Goal: Task Accomplishment & Management: Manage account settings

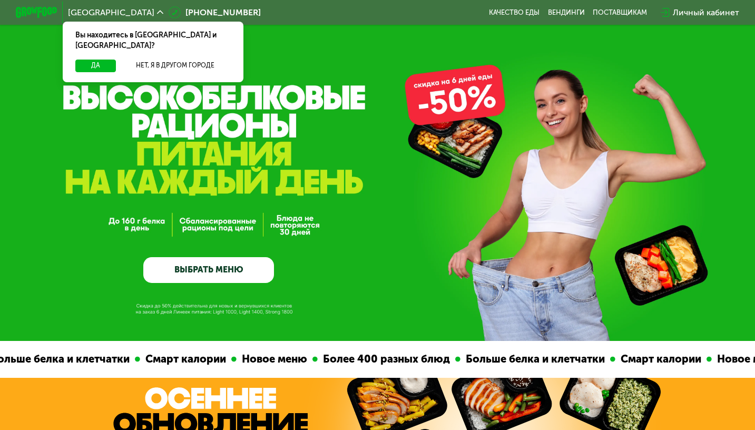
click at [702, 13] on div "Личный кабинет" at bounding box center [705, 12] width 66 height 13
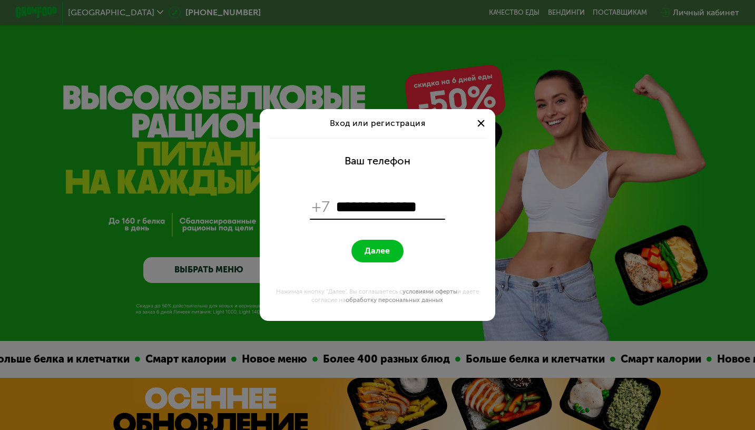
type input "**********"
click at [365, 250] on span "Далее" at bounding box center [376, 251] width 25 height 10
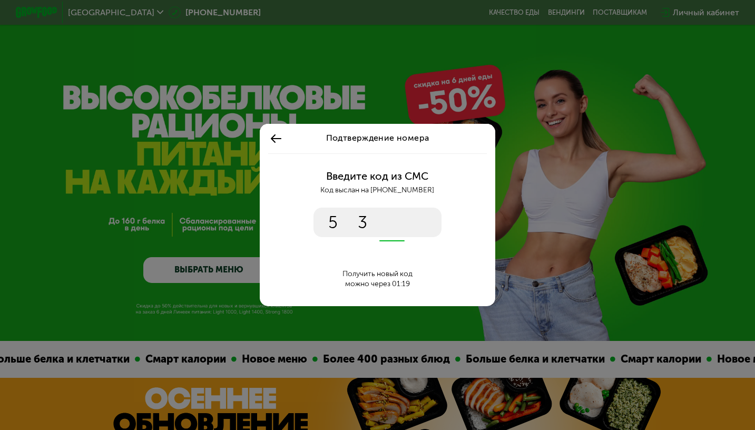
type input "****"
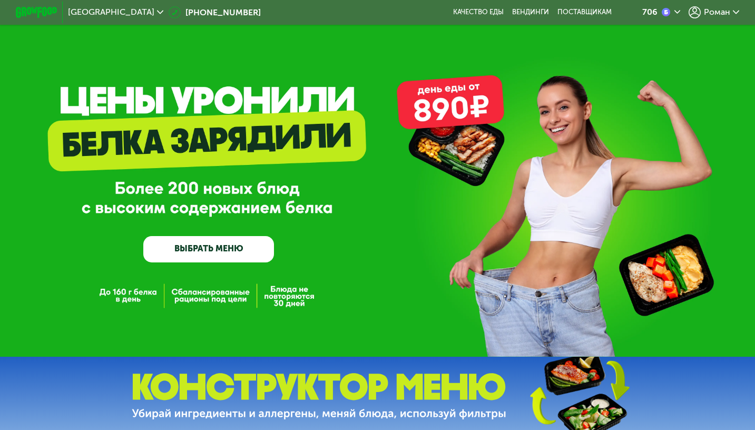
click at [720, 13] on span "Роман" at bounding box center [716, 12] width 26 height 8
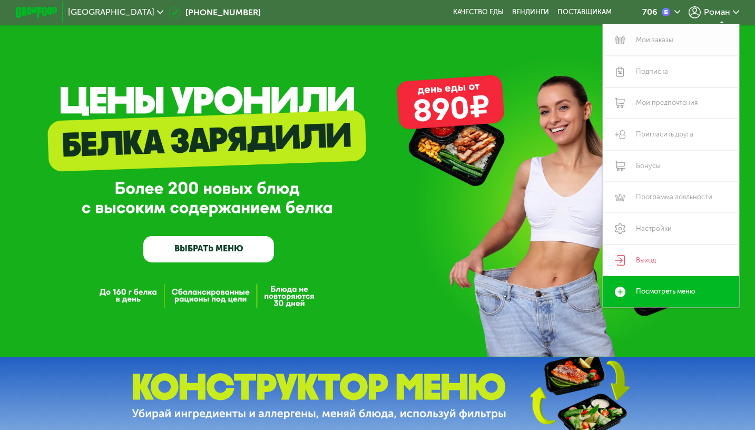
click at [665, 38] on link "Мои заказы" at bounding box center [670, 40] width 136 height 32
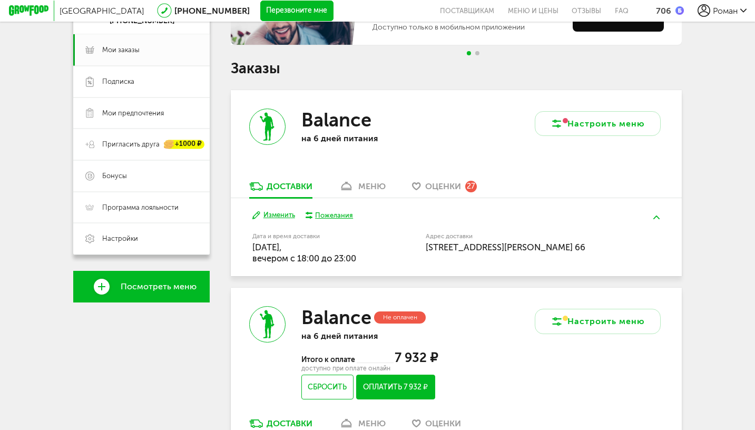
scroll to position [142, 0]
click at [282, 214] on button "Изменить" at bounding box center [273, 215] width 43 height 10
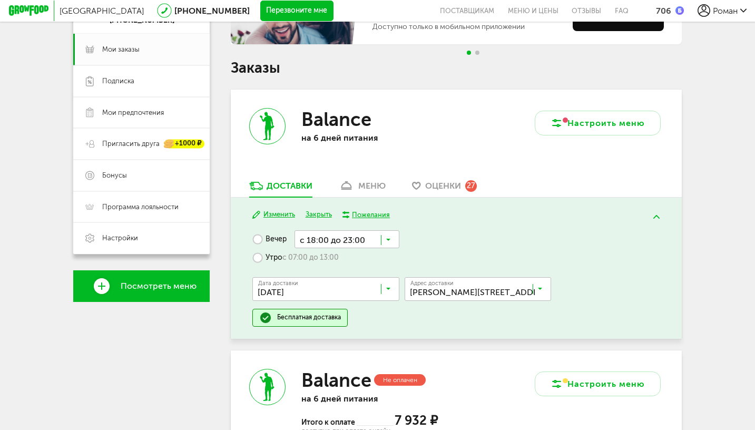
click at [388, 290] on icon at bounding box center [388, 291] width 5 height 11
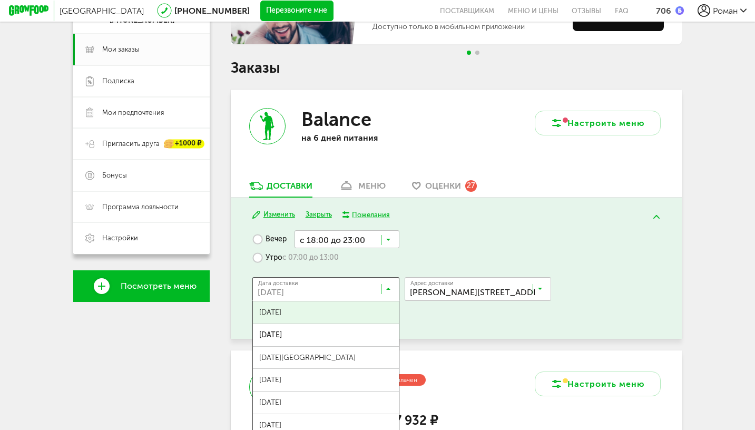
click at [302, 311] on span "24 сентября, среда" at bounding box center [326, 312] width 146 height 22
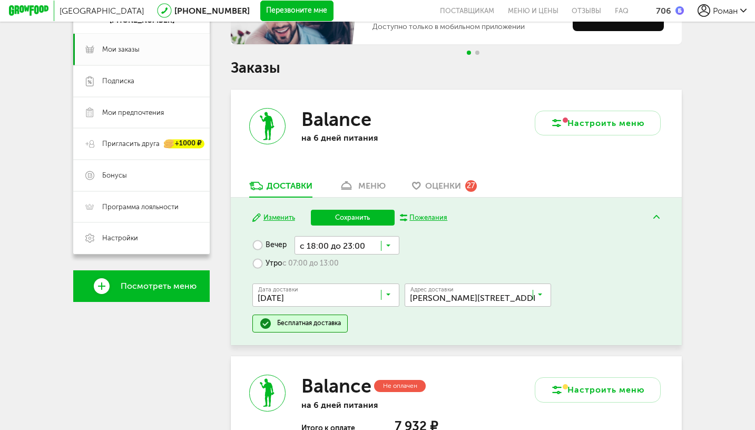
click at [365, 219] on button "Сохранить" at bounding box center [353, 218] width 84 height 16
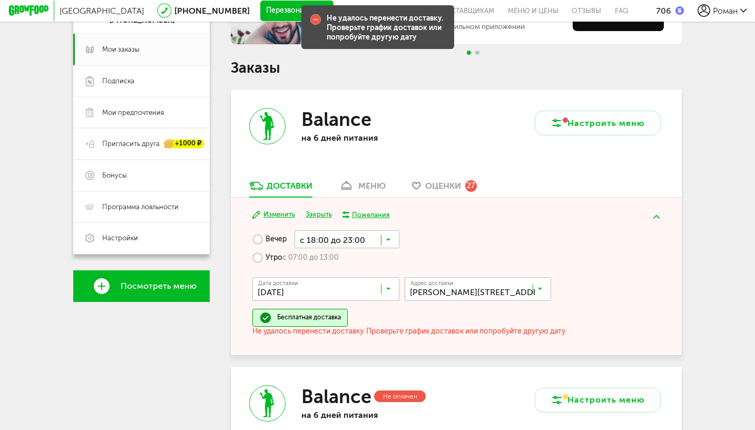
click at [365, 185] on div "меню" at bounding box center [371, 186] width 27 height 10
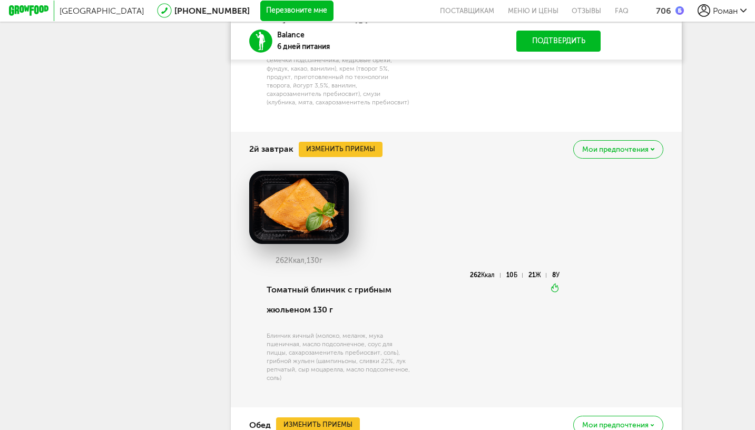
scroll to position [834, 0]
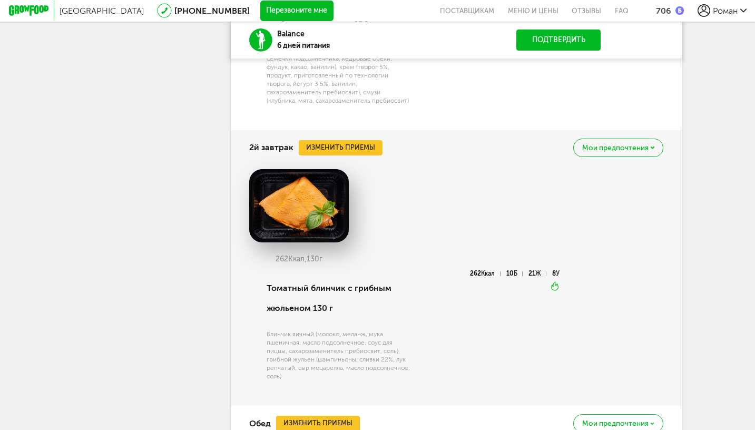
click at [340, 143] on button "Изменить приемы" at bounding box center [341, 148] width 84 height 16
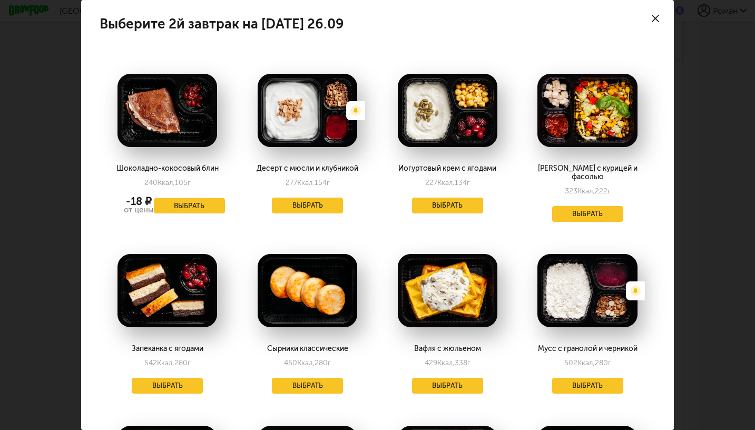
click at [310, 378] on button "Выбрать" at bounding box center [307, 386] width 71 height 16
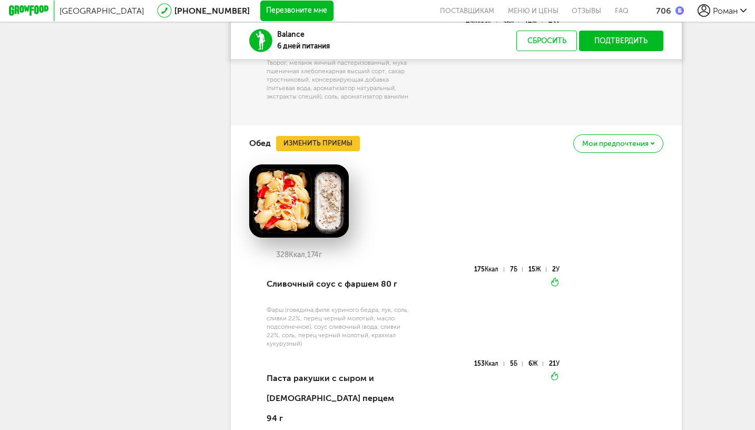
scroll to position [1110, 0]
click at [345, 141] on button "Изменить приемы" at bounding box center [318, 143] width 84 height 16
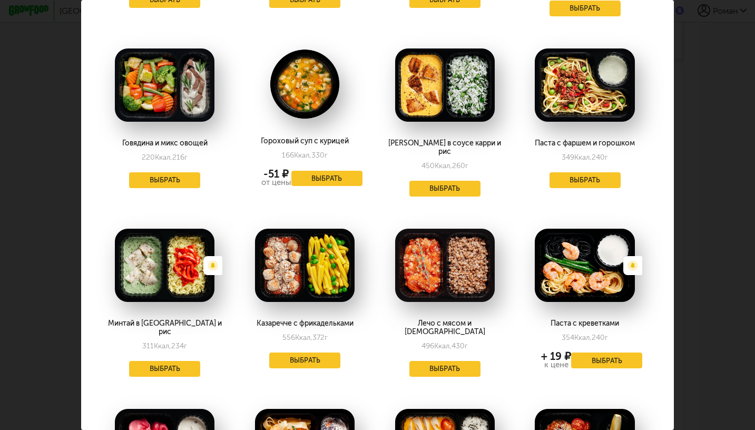
scroll to position [207, 3]
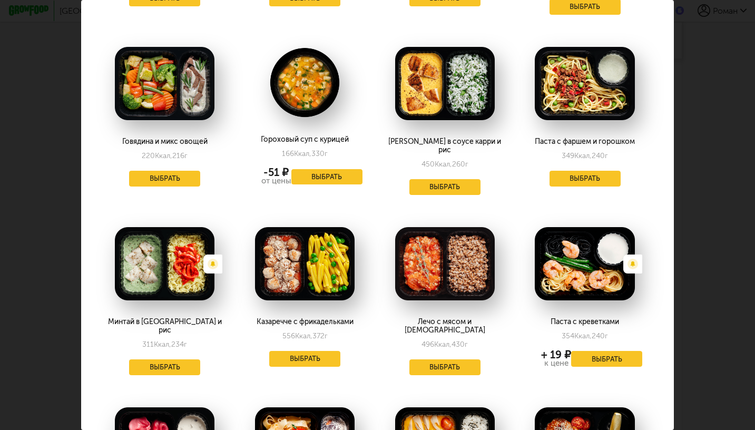
click at [449, 359] on button "Выбрать" at bounding box center [444, 367] width 71 height 16
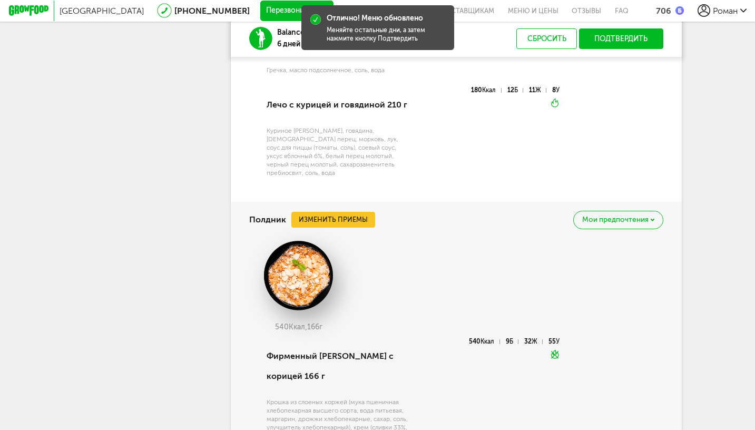
scroll to position [1352, 0]
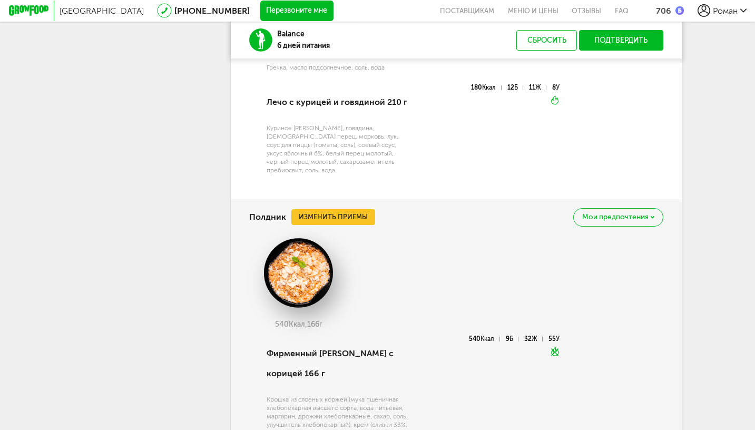
click at [348, 209] on button "Изменить приемы" at bounding box center [333, 217] width 84 height 16
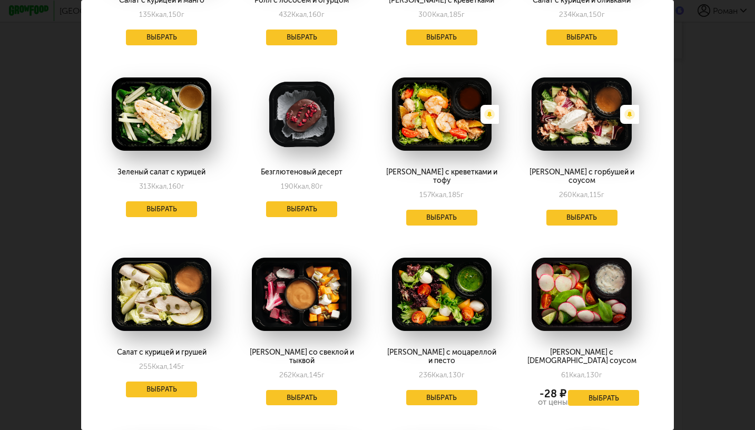
scroll to position [1602, 6]
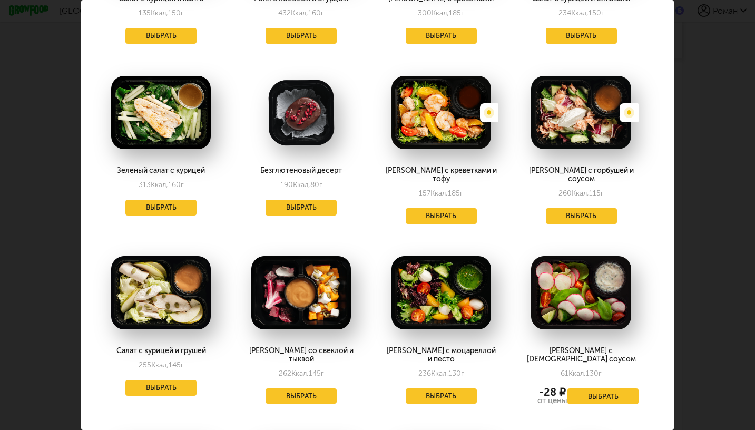
click at [164, 380] on button "Выбрать" at bounding box center [160, 388] width 71 height 16
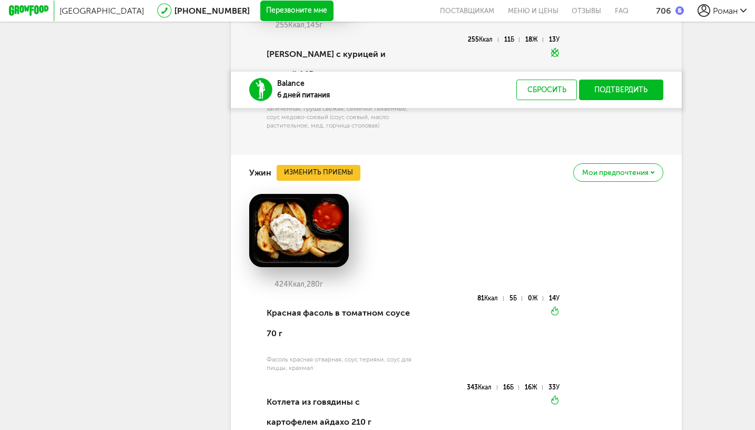
scroll to position [1658, 0]
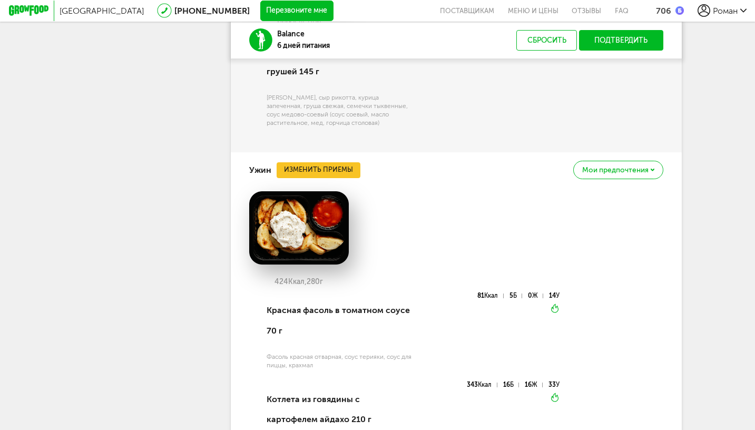
click at [315, 162] on button "Изменить приемы" at bounding box center [318, 170] width 84 height 16
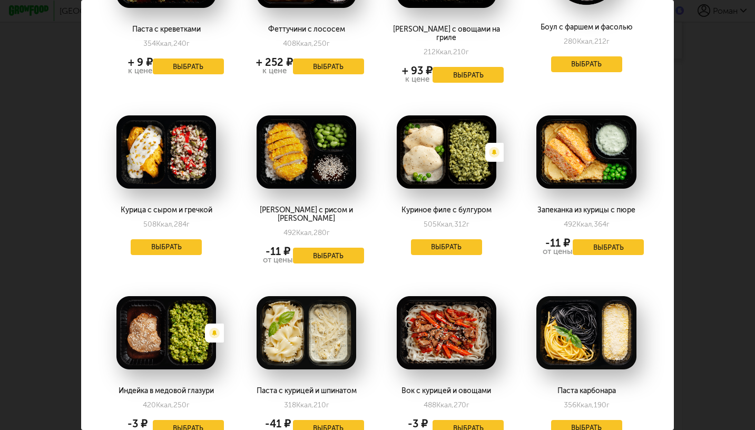
scroll to position [710, 1]
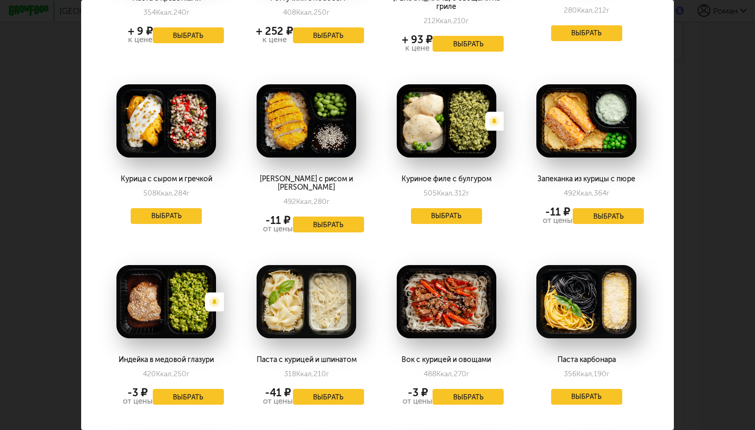
click at [333, 389] on button "Выбрать" at bounding box center [328, 397] width 71 height 16
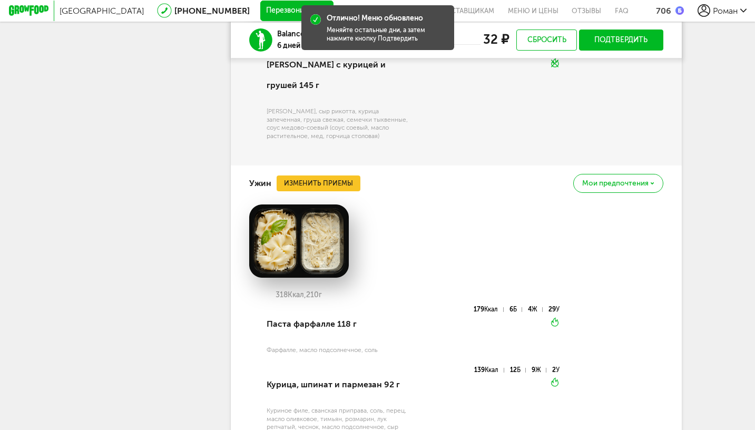
click at [462, 204] on div "318 Ккал, 210 г" at bounding box center [456, 255] width 414 height 102
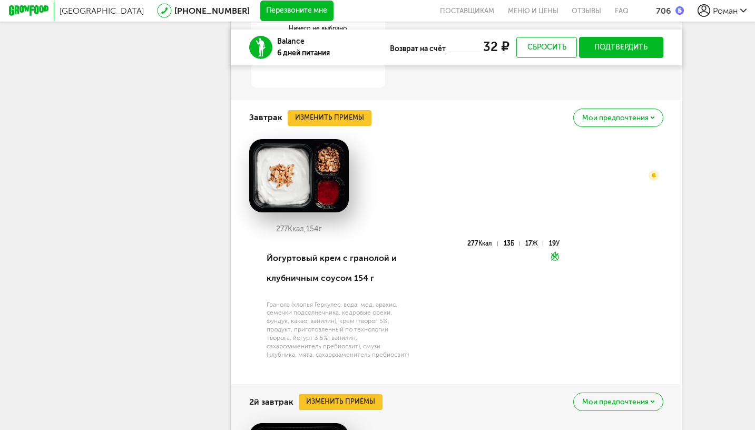
scroll to position [617, 0]
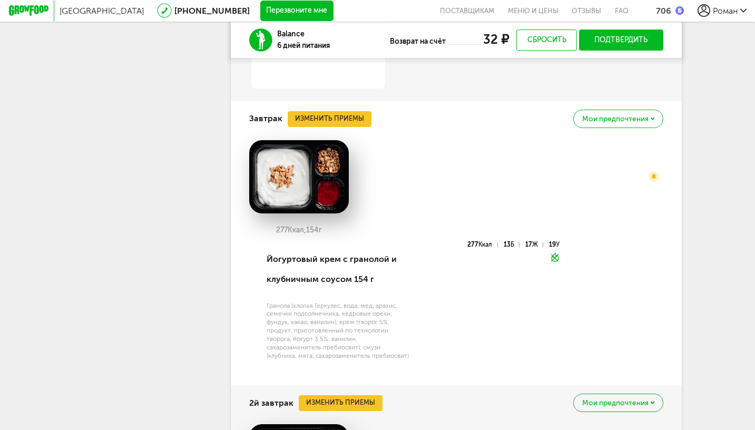
click at [334, 111] on button "Изменить приемы" at bounding box center [329, 119] width 84 height 16
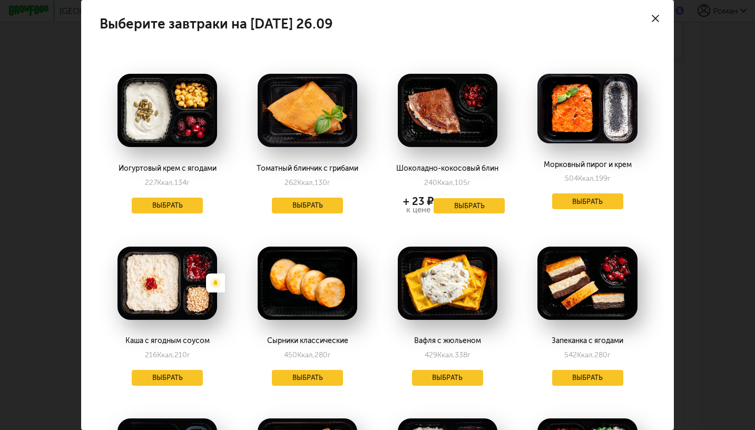
click at [177, 374] on button "Выбрать" at bounding box center [167, 378] width 71 height 16
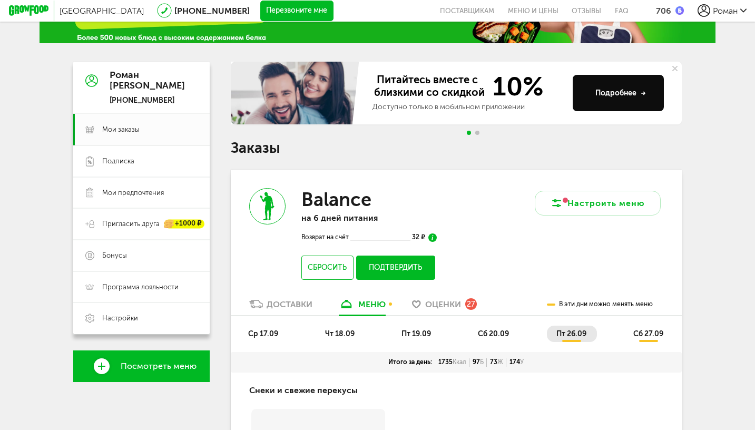
scroll to position [107, 0]
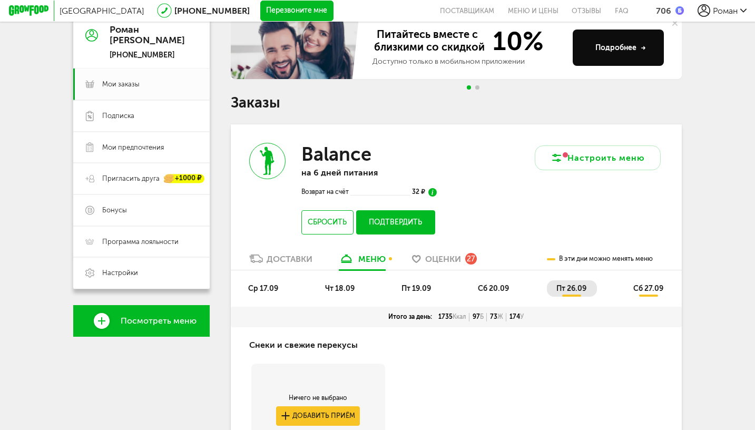
click at [649, 292] on li "сб 27.09" at bounding box center [648, 288] width 50 height 16
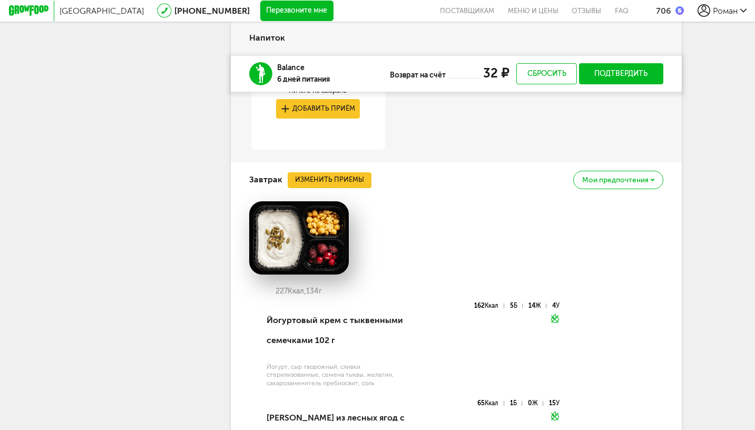
scroll to position [591, 0]
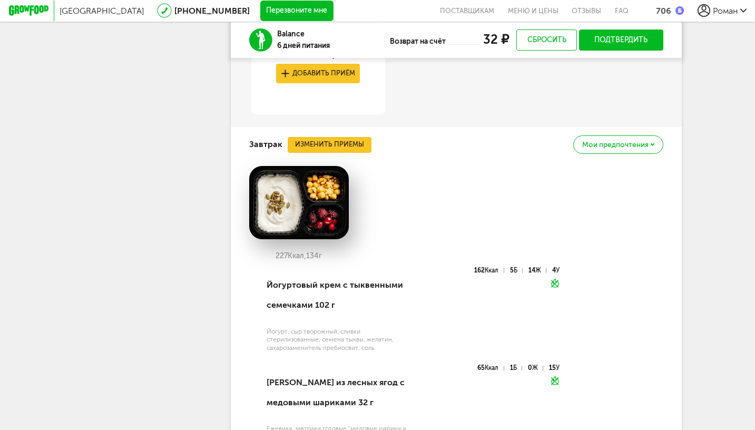
click at [328, 141] on button "Изменить приемы" at bounding box center [329, 145] width 84 height 16
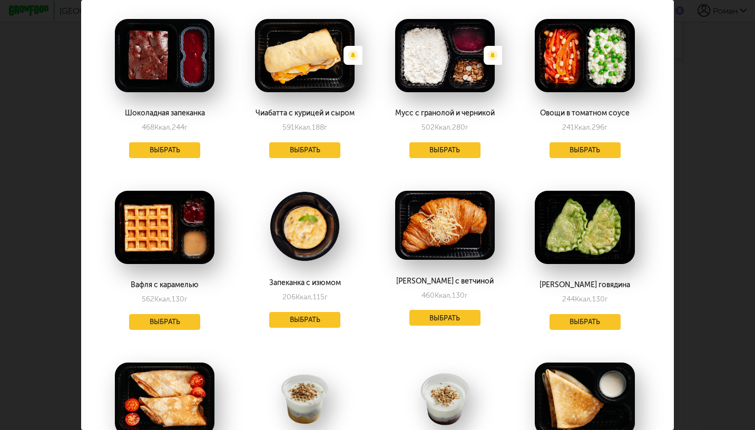
scroll to position [400, 3]
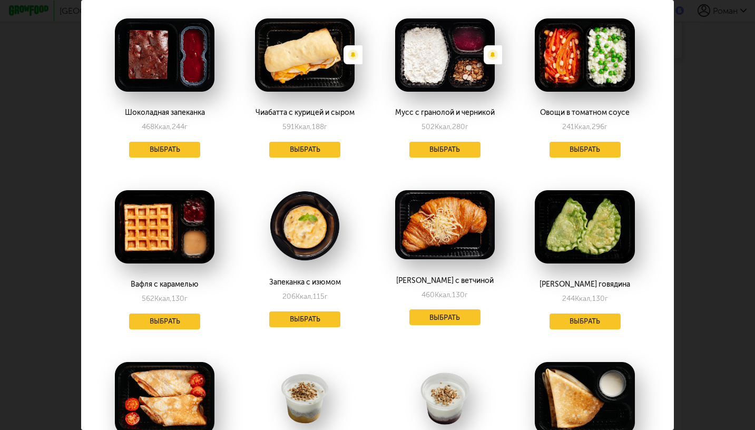
click at [320, 313] on button "Выбрать" at bounding box center [304, 319] width 71 height 16
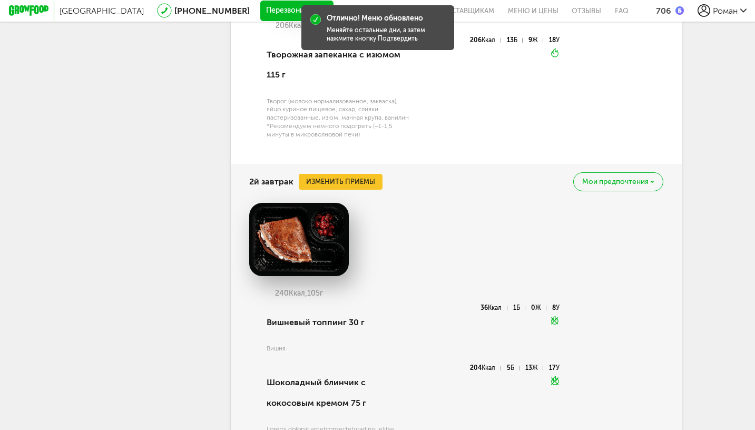
scroll to position [821, 0]
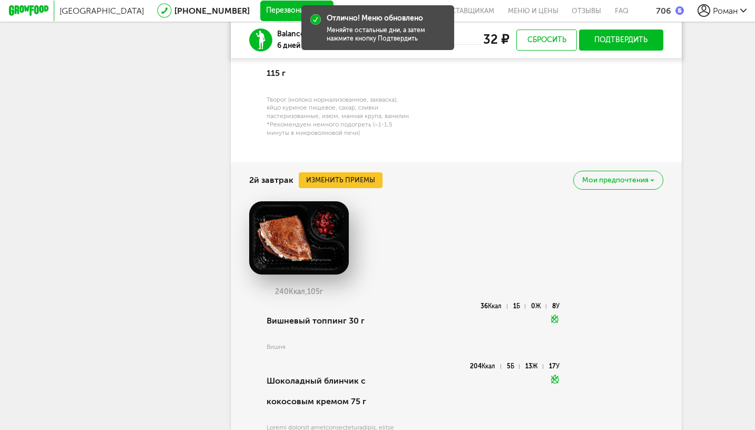
click at [355, 172] on button "Изменить приемы" at bounding box center [341, 180] width 84 height 16
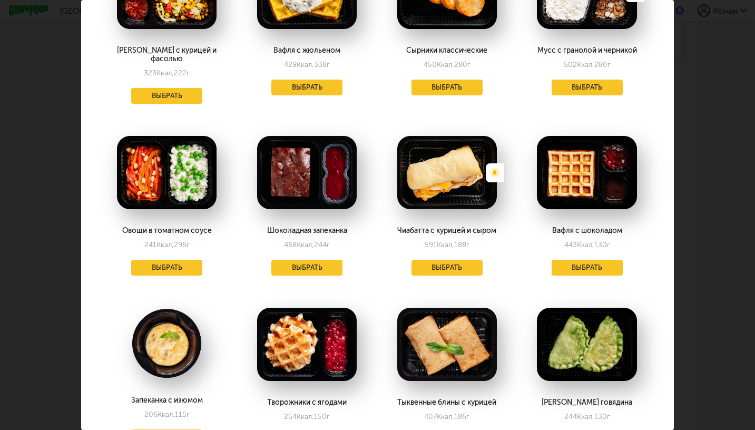
scroll to position [290, 1]
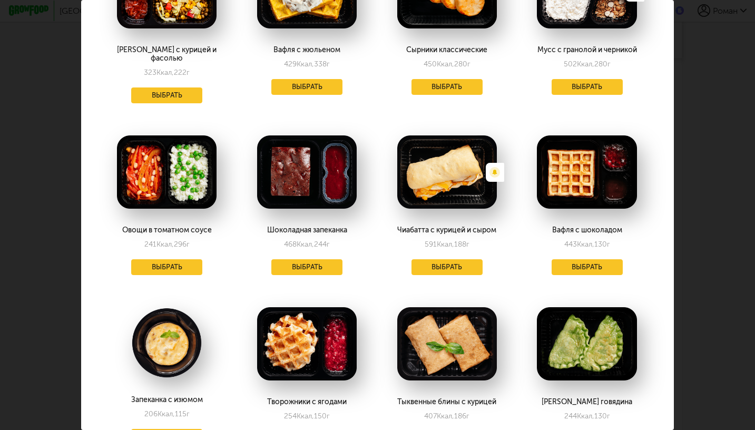
click at [588, 259] on button "Выбрать" at bounding box center [586, 267] width 71 height 16
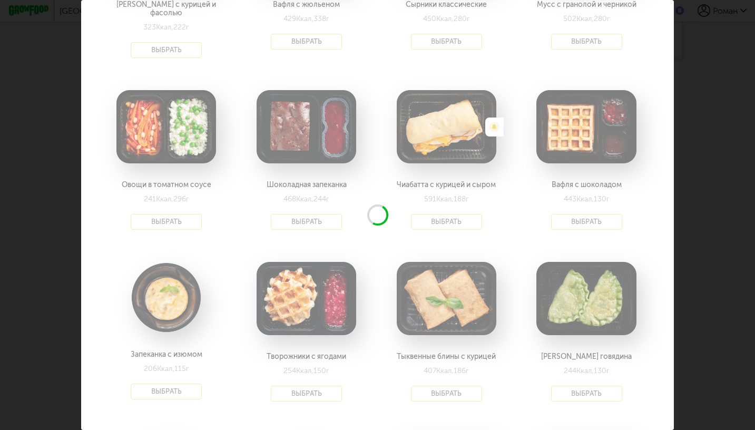
scroll to position [335, 2]
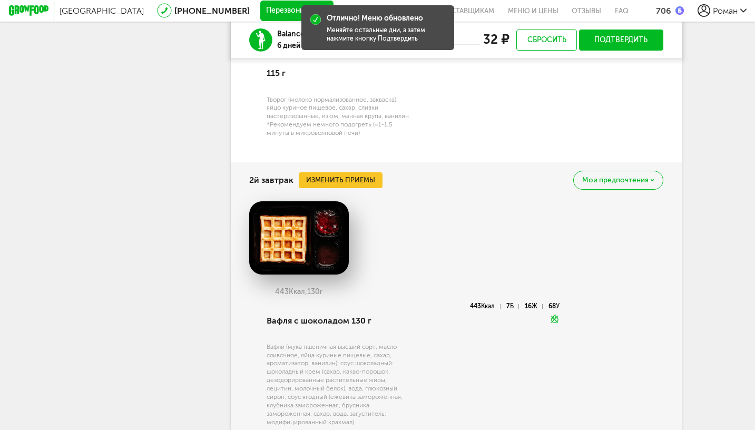
click at [348, 175] on button "Изменить приемы" at bounding box center [341, 180] width 84 height 16
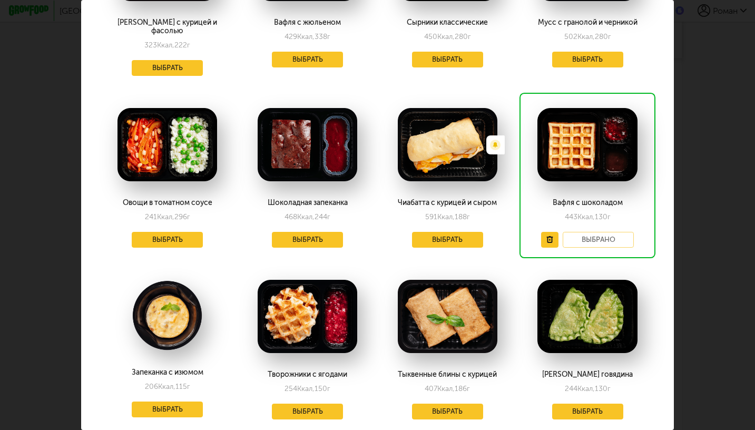
scroll to position [322, 0]
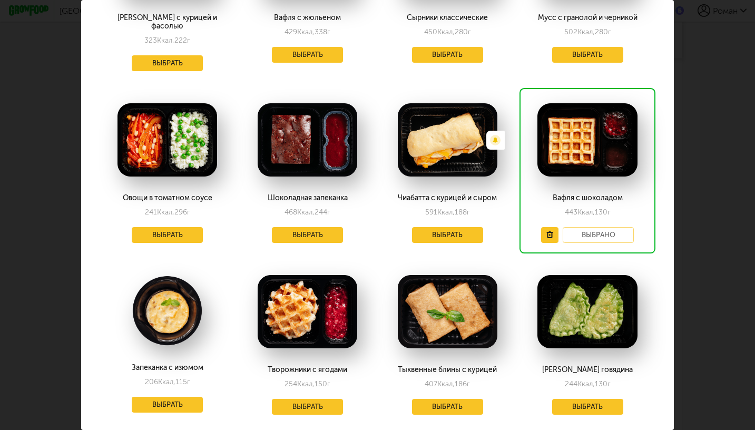
click at [309, 399] on button "Выбрать" at bounding box center [307, 407] width 71 height 16
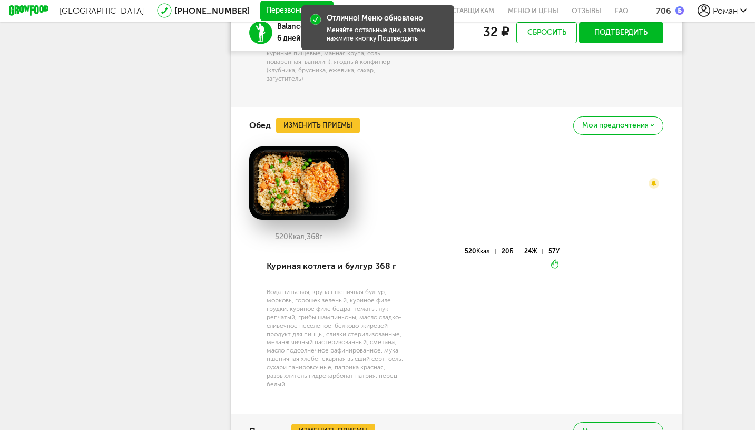
scroll to position [1144, 0]
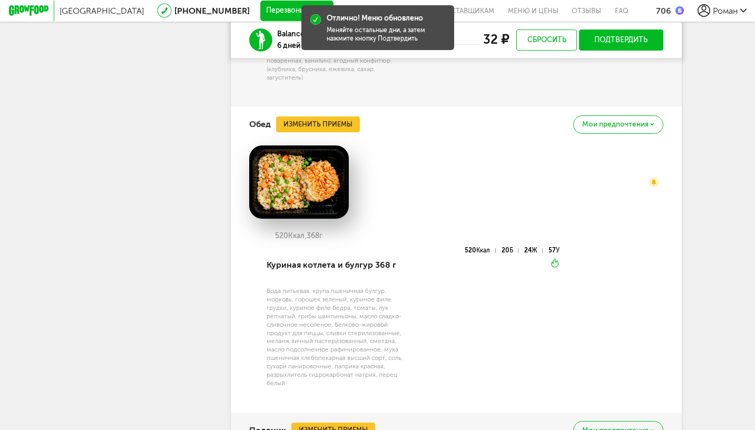
click at [329, 116] on button "Изменить приемы" at bounding box center [318, 124] width 84 height 16
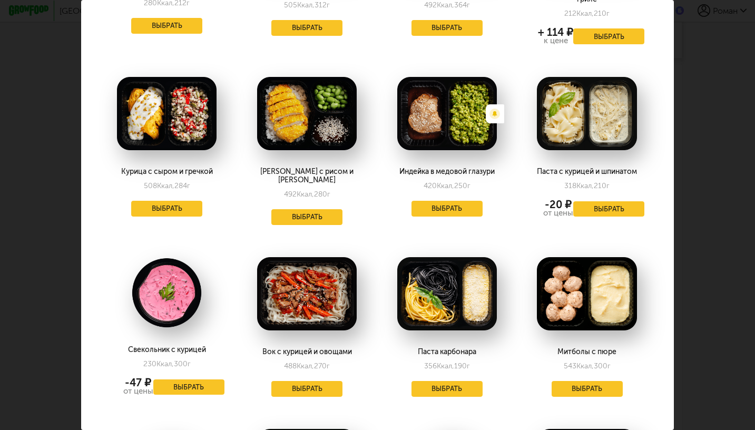
scroll to position [891, 1]
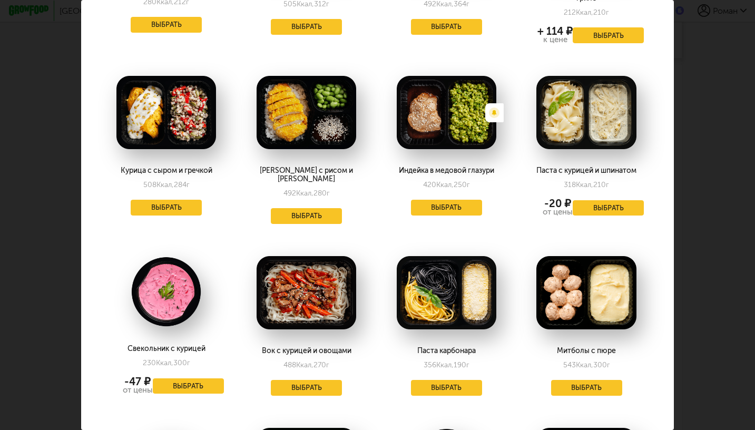
click at [309, 380] on button "Выбрать" at bounding box center [306, 388] width 71 height 16
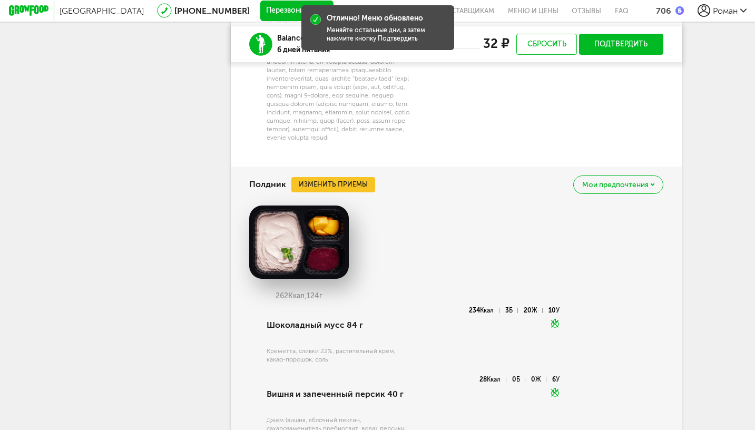
scroll to position [1434, 0]
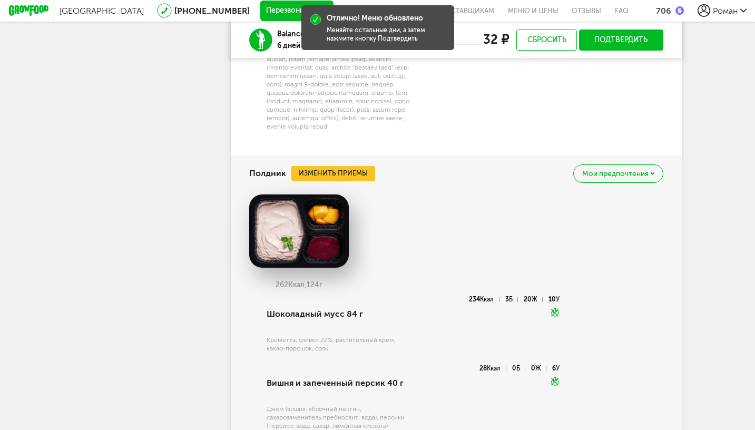
click at [346, 179] on button "Изменить приемы" at bounding box center [333, 174] width 84 height 16
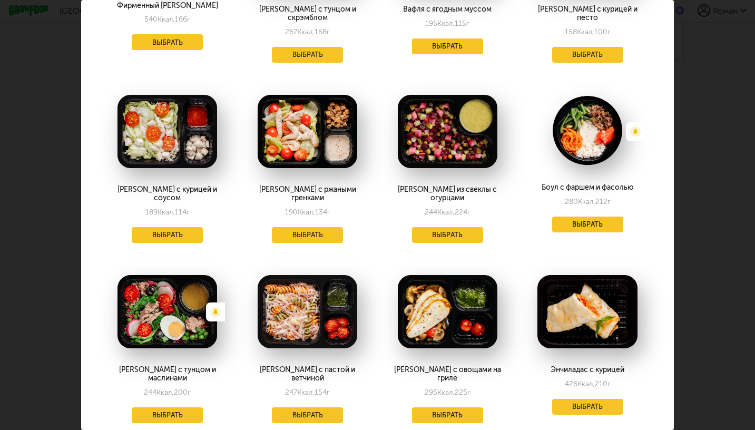
scroll to position [160, 0]
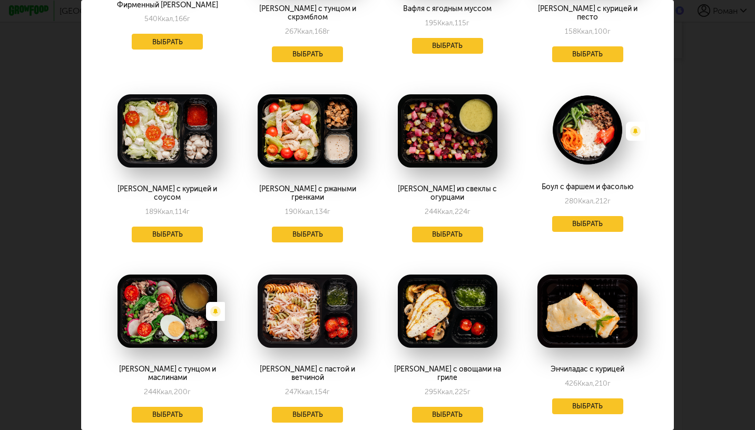
click at [451, 226] on button "Выбрать" at bounding box center [447, 234] width 71 height 16
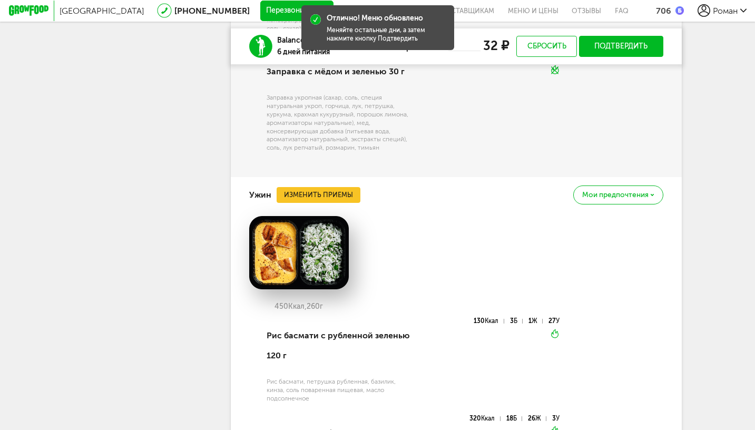
scroll to position [1805, 0]
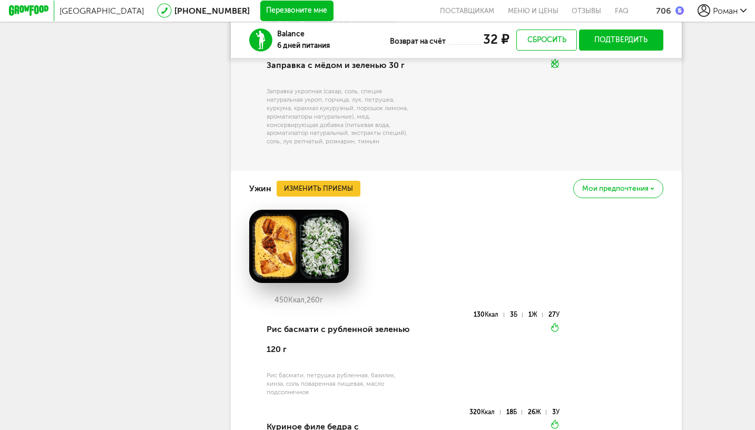
click at [330, 181] on button "Изменить приемы" at bounding box center [318, 189] width 84 height 16
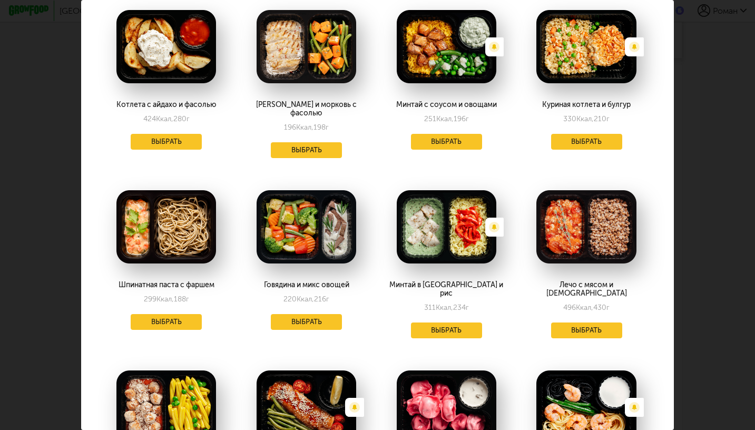
scroll to position [64, 1]
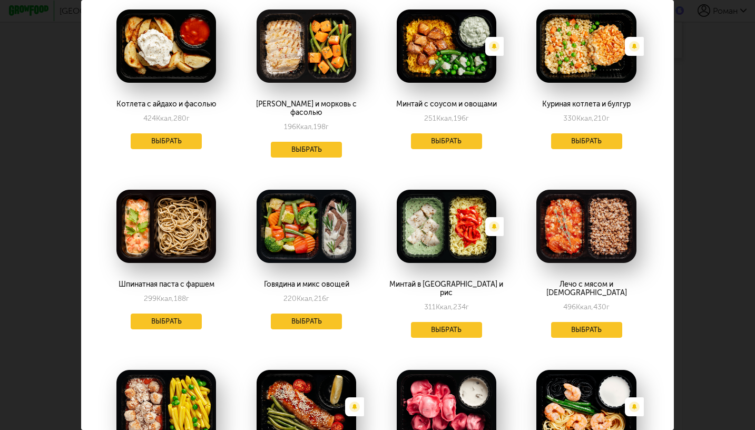
click at [586, 322] on button "Выбрать" at bounding box center [586, 330] width 71 height 16
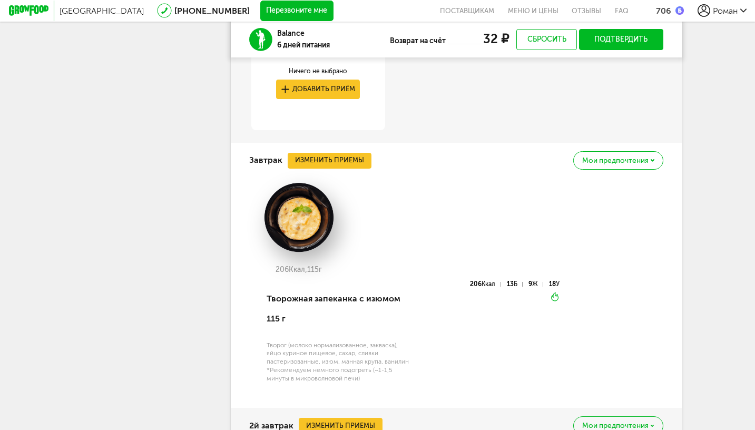
scroll to position [575, 0]
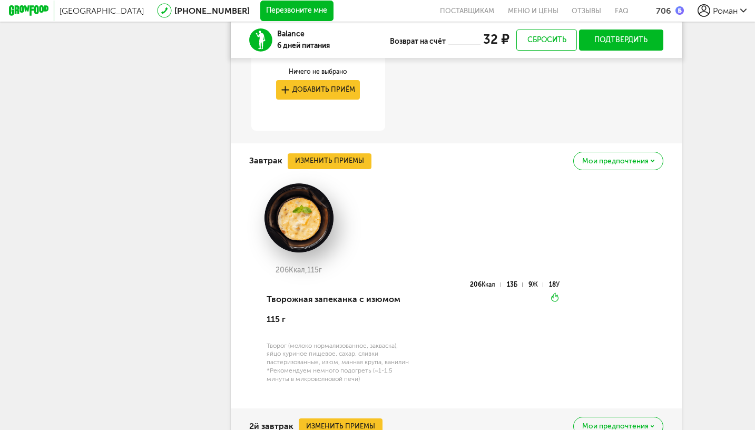
click at [609, 38] on button "Подтвердить" at bounding box center [621, 39] width 84 height 21
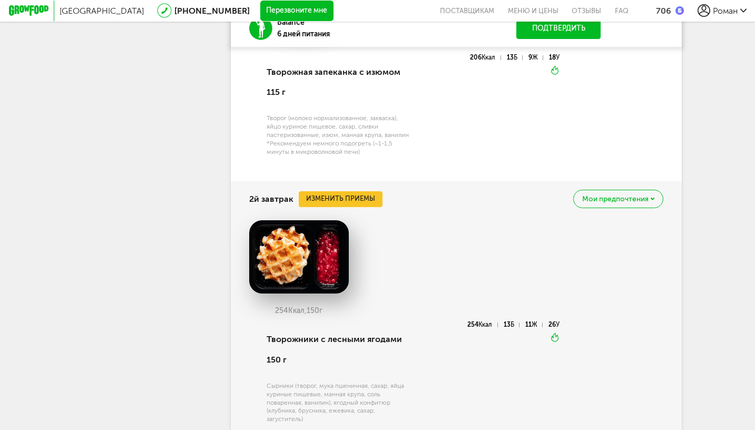
scroll to position [792, 0]
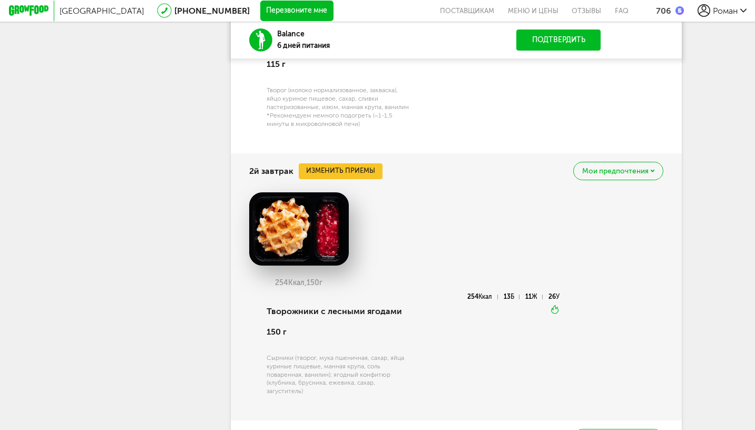
click at [556, 43] on button "Подтвердить" at bounding box center [558, 39] width 84 height 21
click at [550, 35] on button "Подтвердить" at bounding box center [558, 39] width 84 height 21
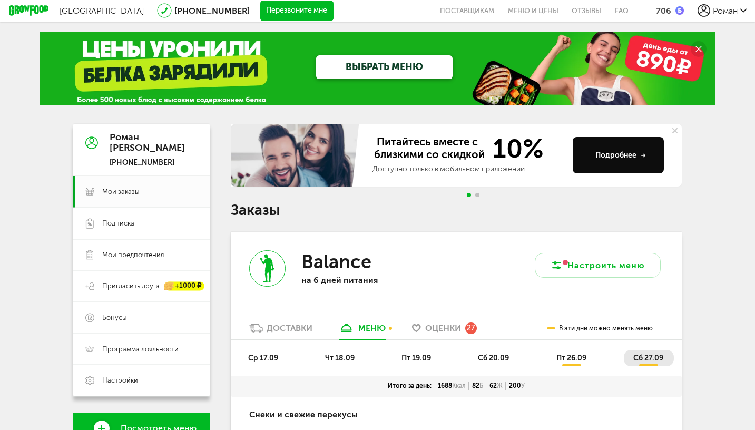
scroll to position [0, 0]
click at [148, 345] on span "Программа лояльности" at bounding box center [140, 348] width 76 height 9
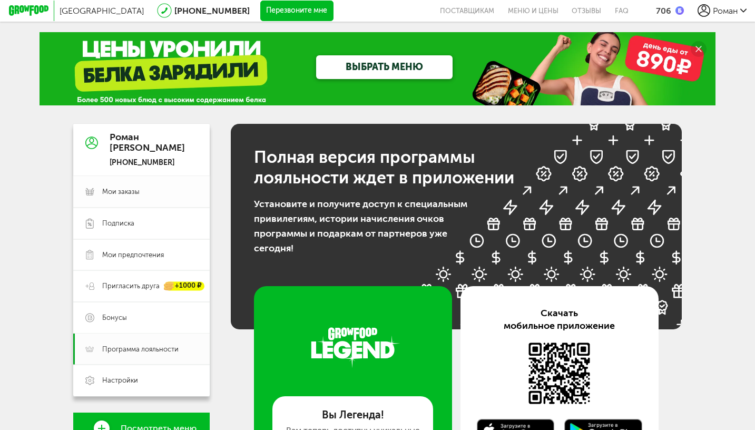
click at [125, 186] on link "Мои заказы" at bounding box center [141, 192] width 136 height 32
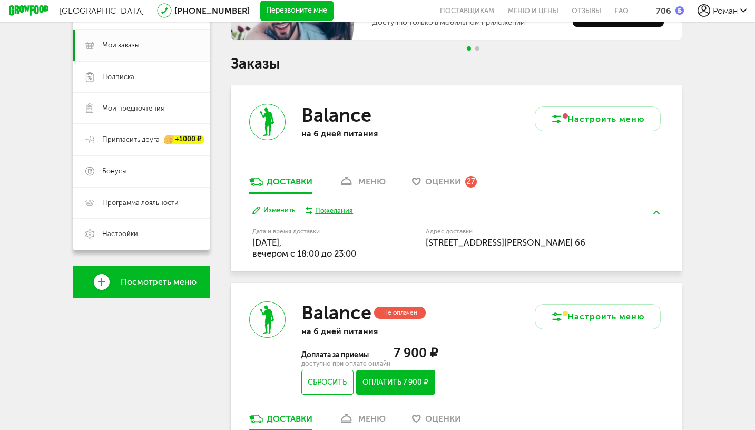
scroll to position [147, 0]
